Goal: Information Seeking & Learning: Check status

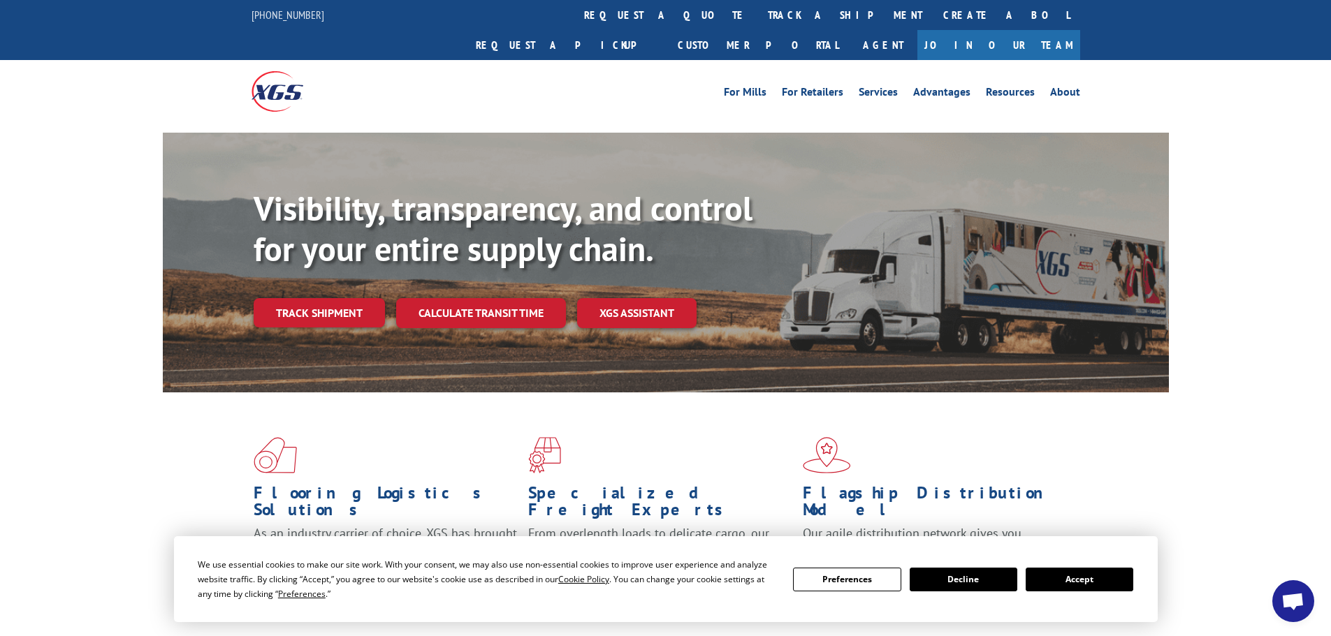
click at [1081, 592] on div "We use essential cookies to make our site work. With your consent, we may also …" at bounding box center [665, 579] width 935 height 44
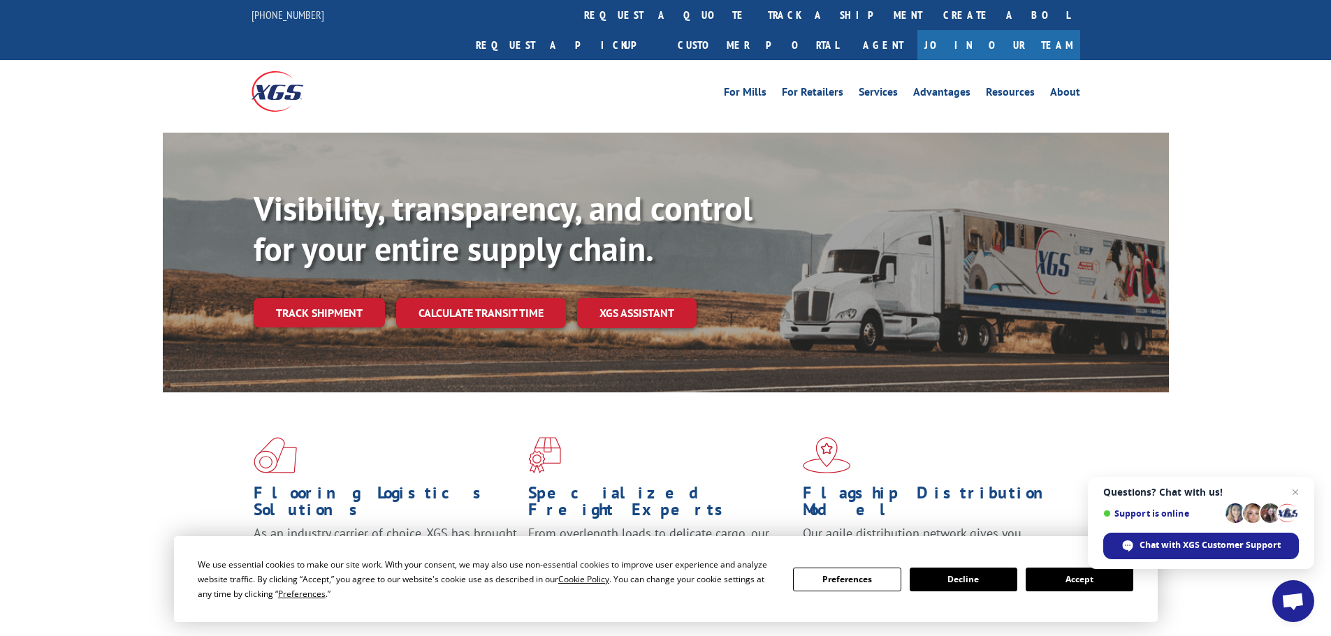
click at [1079, 578] on button "Accept" at bounding box center [1079, 580] width 108 height 24
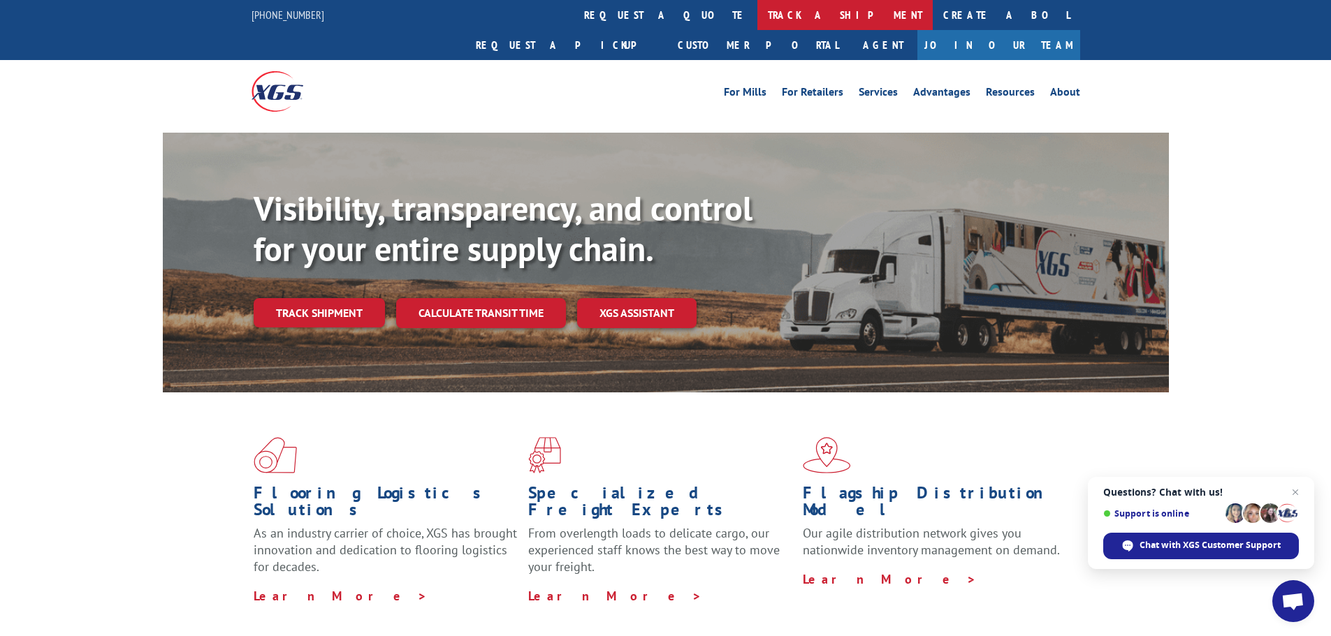
click at [757, 10] on link "track a shipment" at bounding box center [844, 15] width 175 height 30
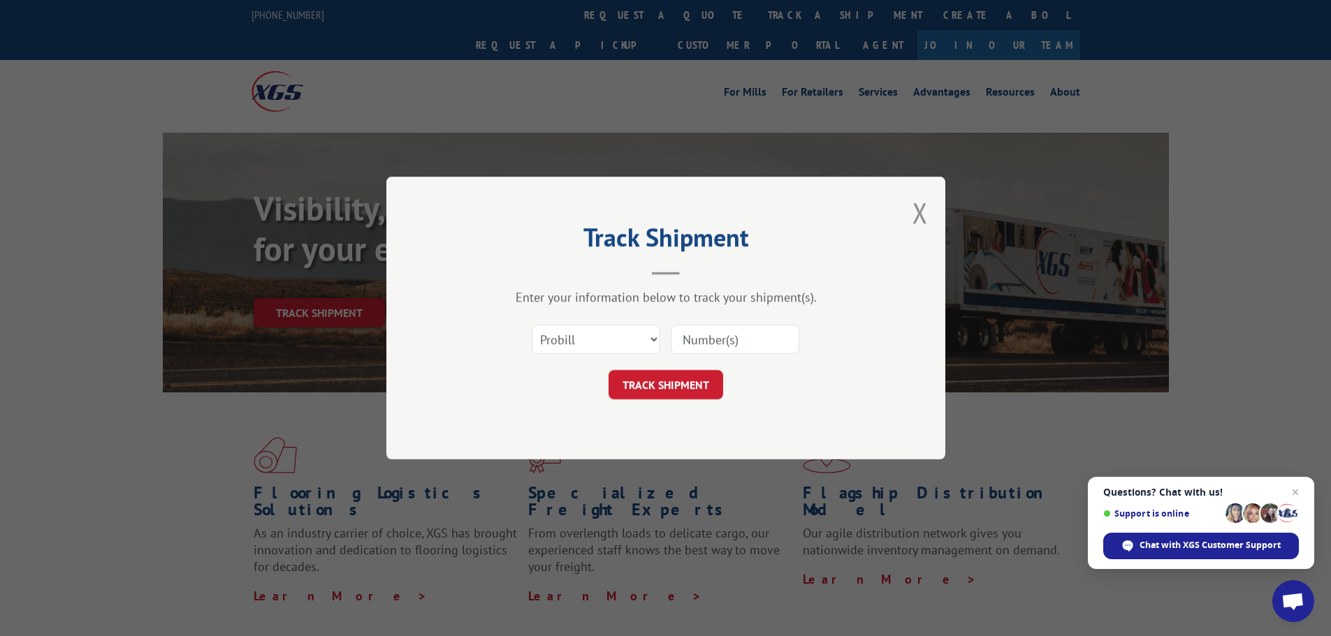
click at [717, 339] on input at bounding box center [735, 339] width 129 height 29
click at [656, 339] on select "Select category... Probill BOL PO" at bounding box center [596, 339] width 129 height 29
select select "bol"
click at [532, 325] on select "Select category... Probill BOL PO" at bounding box center [596, 339] width 129 height 29
click at [705, 341] on input at bounding box center [735, 339] width 129 height 29
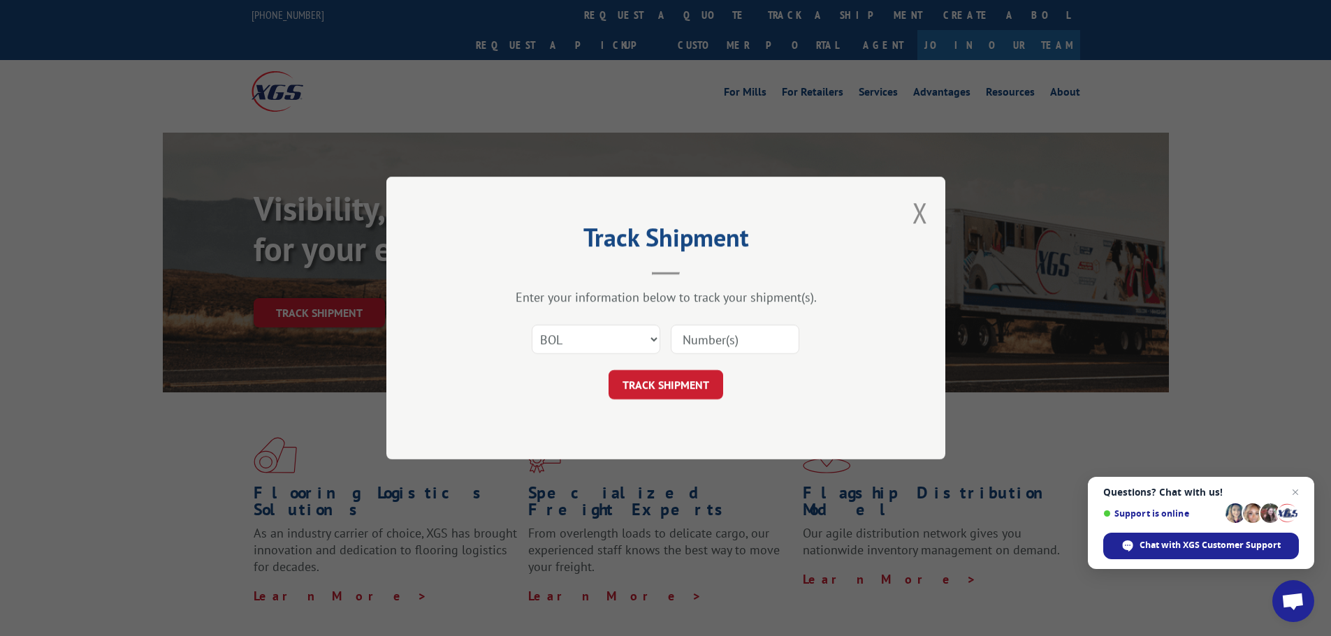
paste input "17667632"
type input "17667632"
click at [698, 381] on button "TRACK SHIPMENT" at bounding box center [665, 384] width 115 height 29
click at [654, 341] on select "Select category... Probill BOL PO" at bounding box center [596, 339] width 129 height 29
select select "probill"
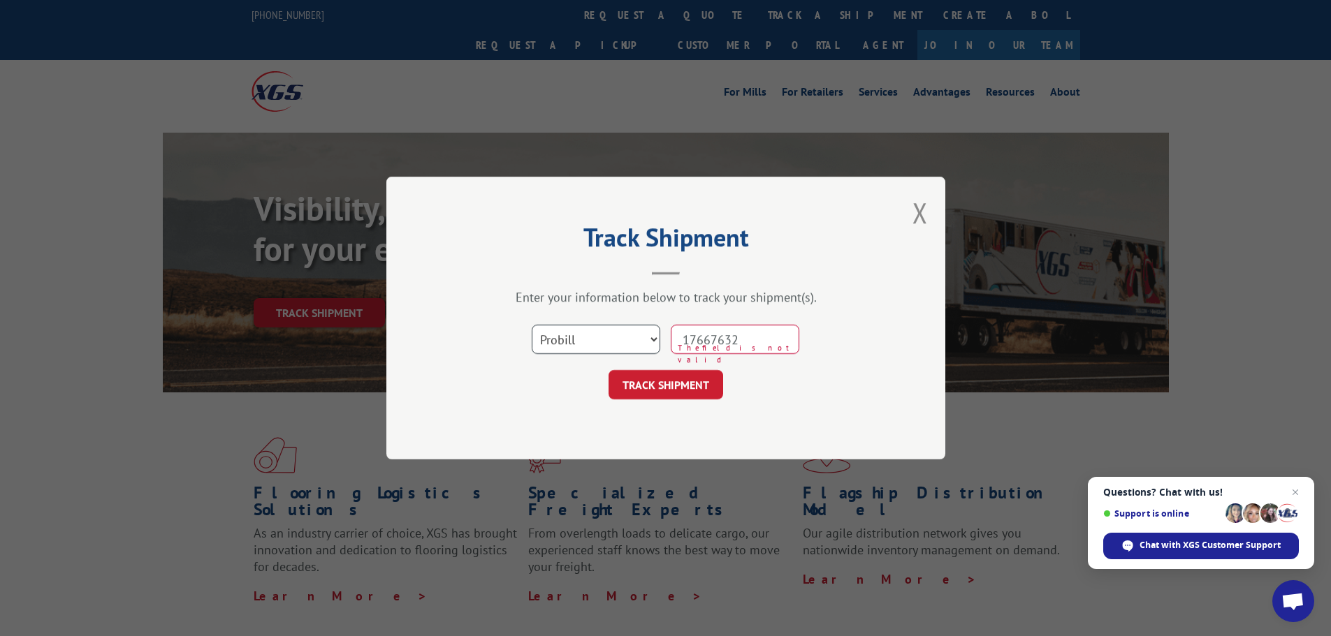
click at [532, 325] on select "Select category... Probill BOL PO" at bounding box center [596, 339] width 129 height 29
click at [662, 376] on button "TRACK SHIPMENT" at bounding box center [665, 384] width 115 height 29
click at [712, 338] on input "17667632" at bounding box center [735, 339] width 129 height 29
type input "17667632"
click at [682, 386] on button "TRACK SHIPMENT" at bounding box center [665, 384] width 115 height 29
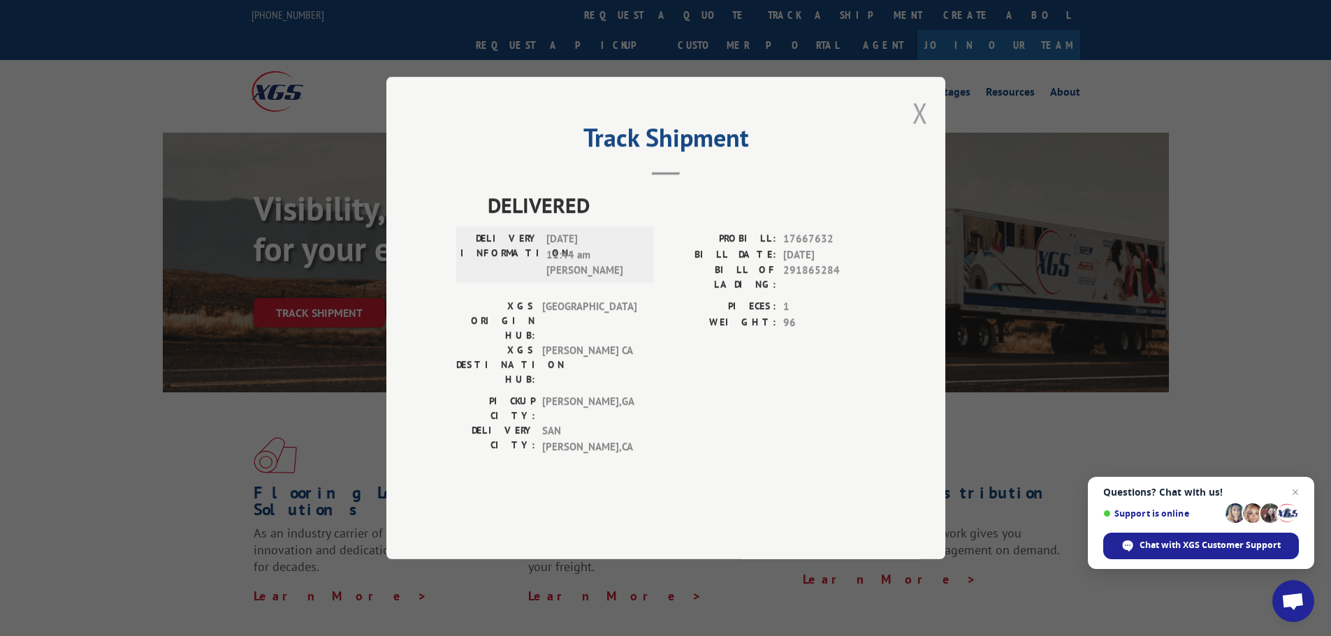
click at [916, 131] on button "Close modal" at bounding box center [919, 112] width 15 height 37
